Goal: Navigation & Orientation: Find specific page/section

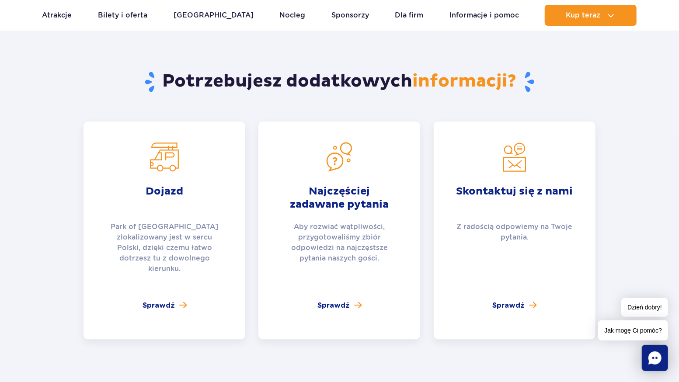
scroll to position [1530, 0]
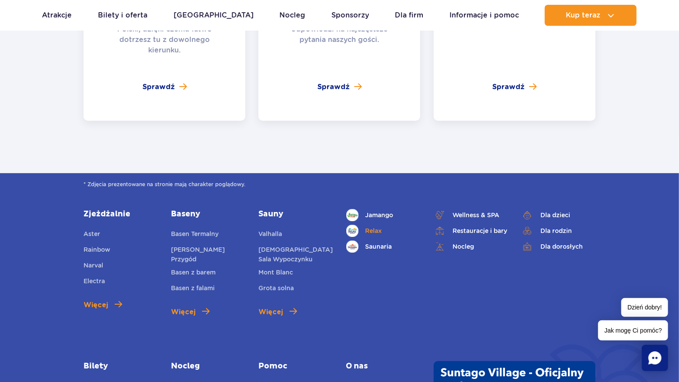
click at [369, 225] on link "Relax" at bounding box center [383, 231] width 74 height 12
click at [378, 210] on span "Jamango" at bounding box center [379, 215] width 28 height 10
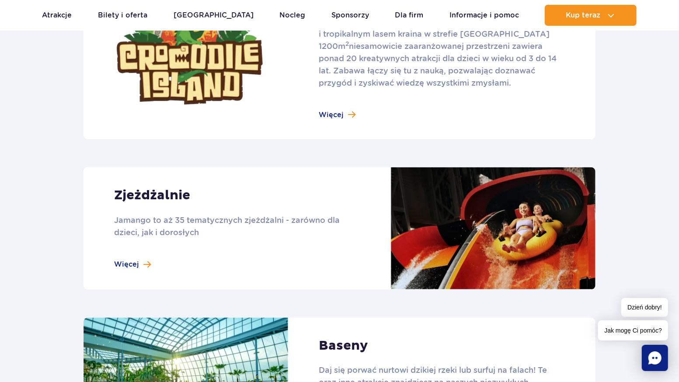
scroll to position [481, 0]
